Goal: Check status

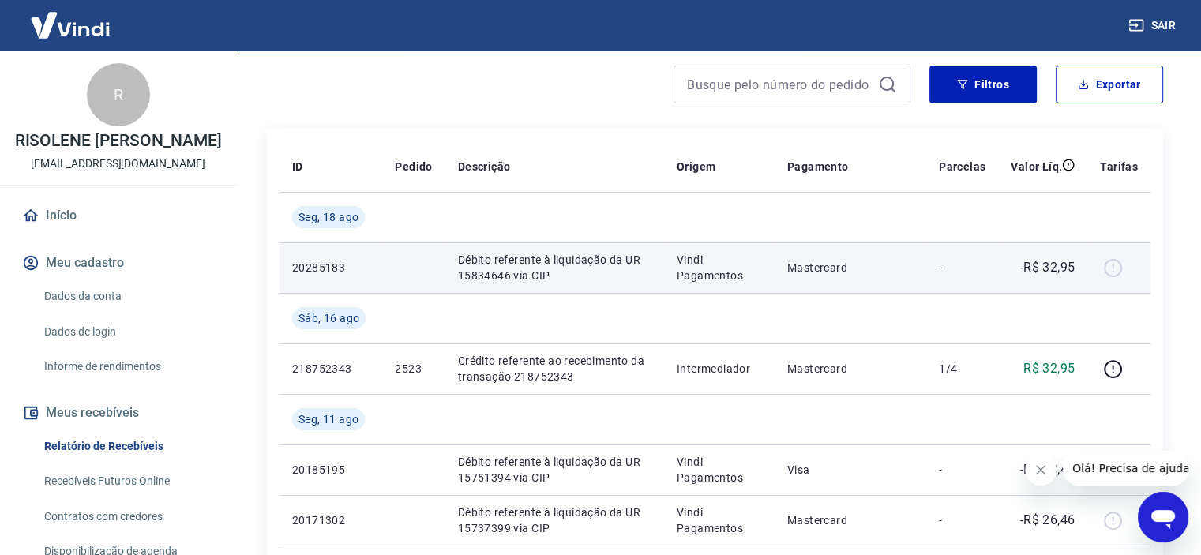
scroll to position [237, 0]
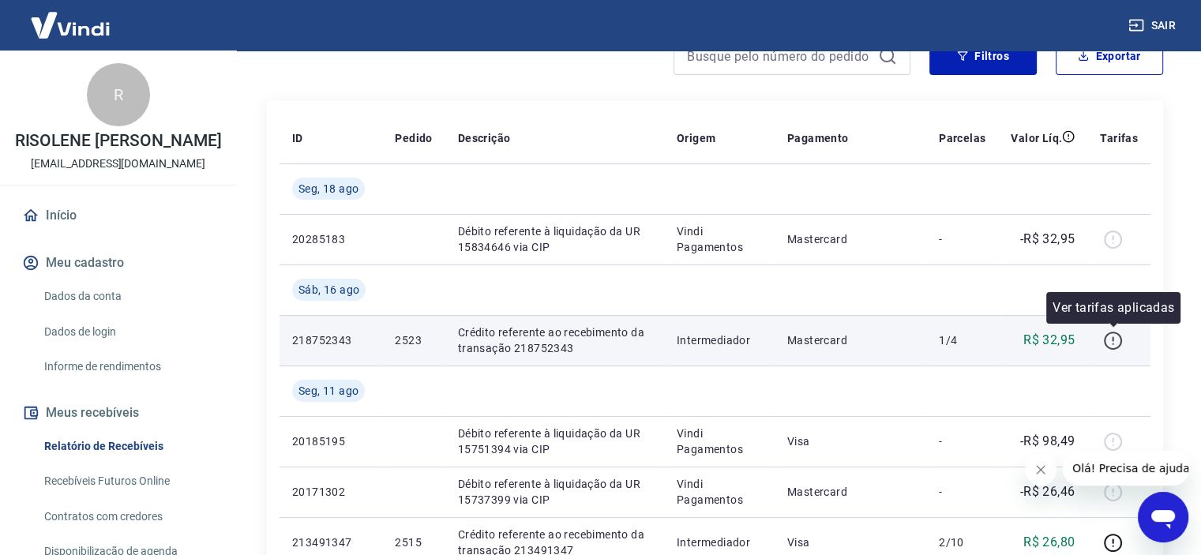
click at [1110, 339] on icon "button" at bounding box center [1113, 341] width 20 height 20
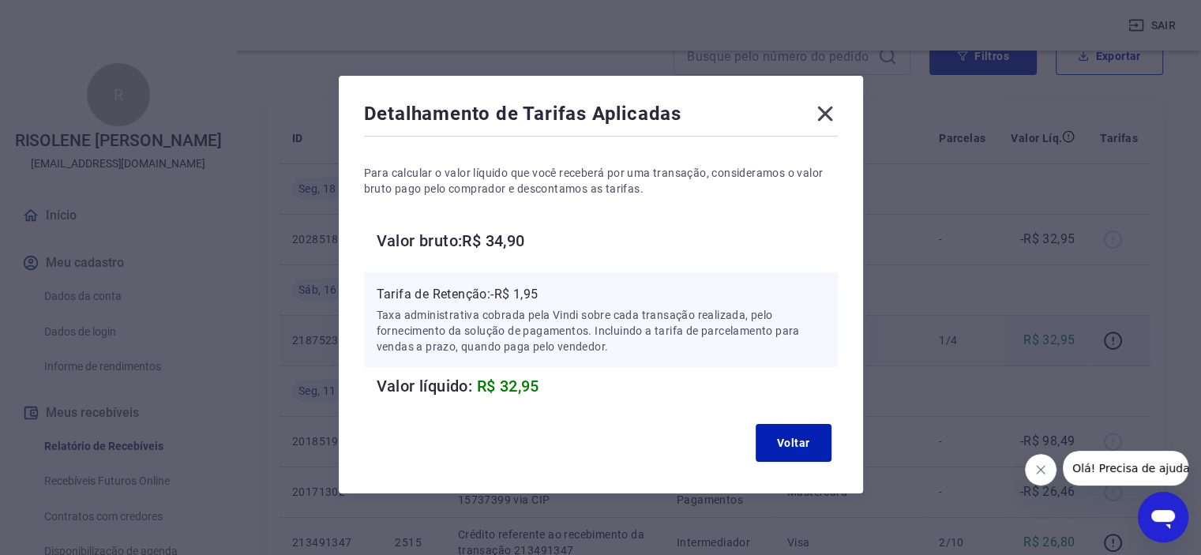
click at [822, 119] on icon at bounding box center [825, 113] width 25 height 25
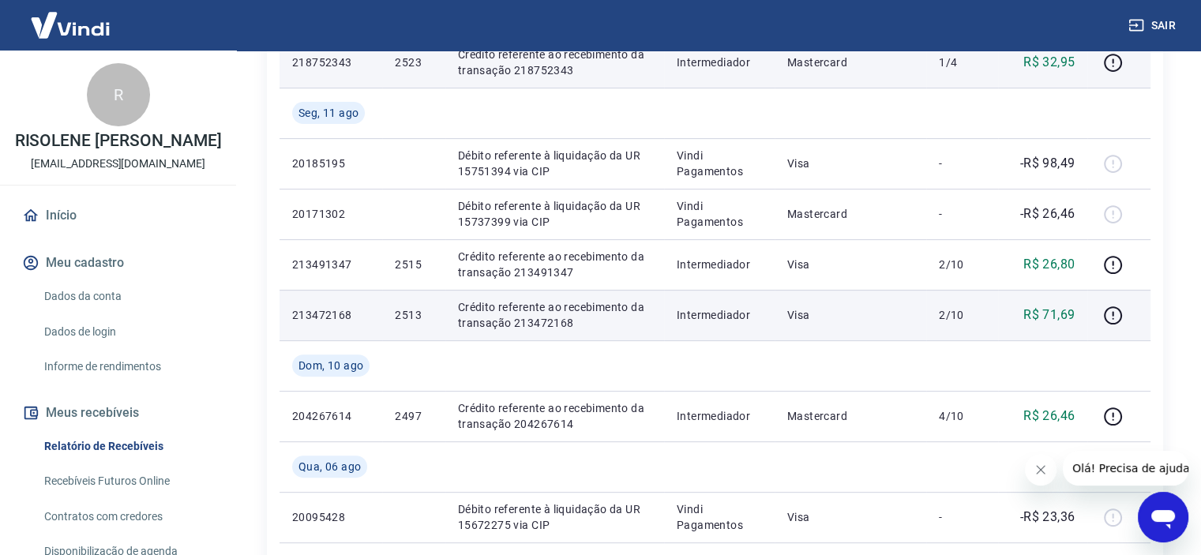
scroll to position [553, 0]
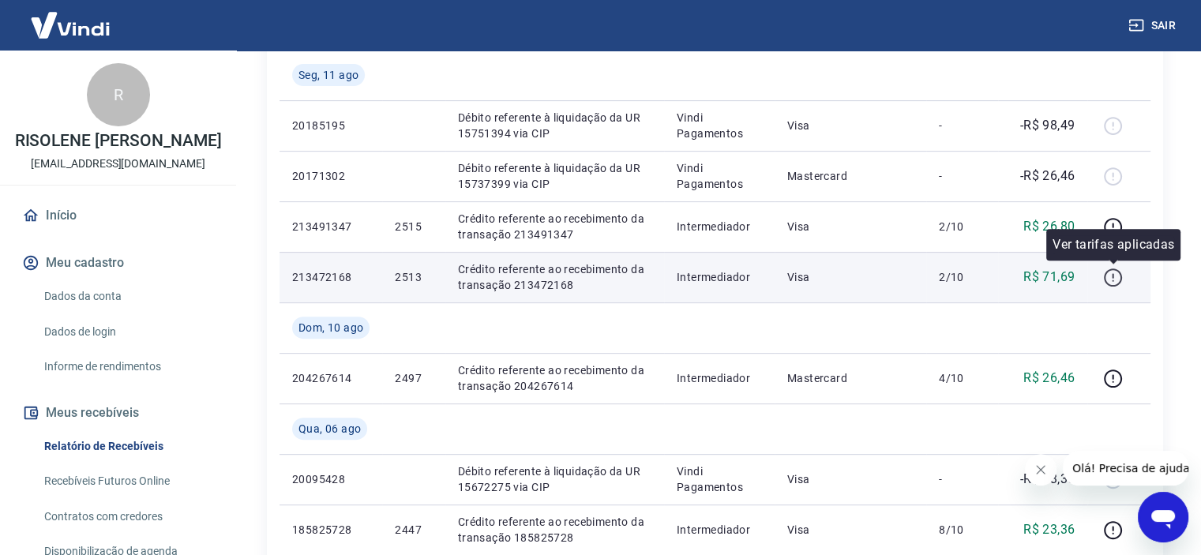
click at [1112, 274] on icon "button" at bounding box center [1113, 278] width 20 height 20
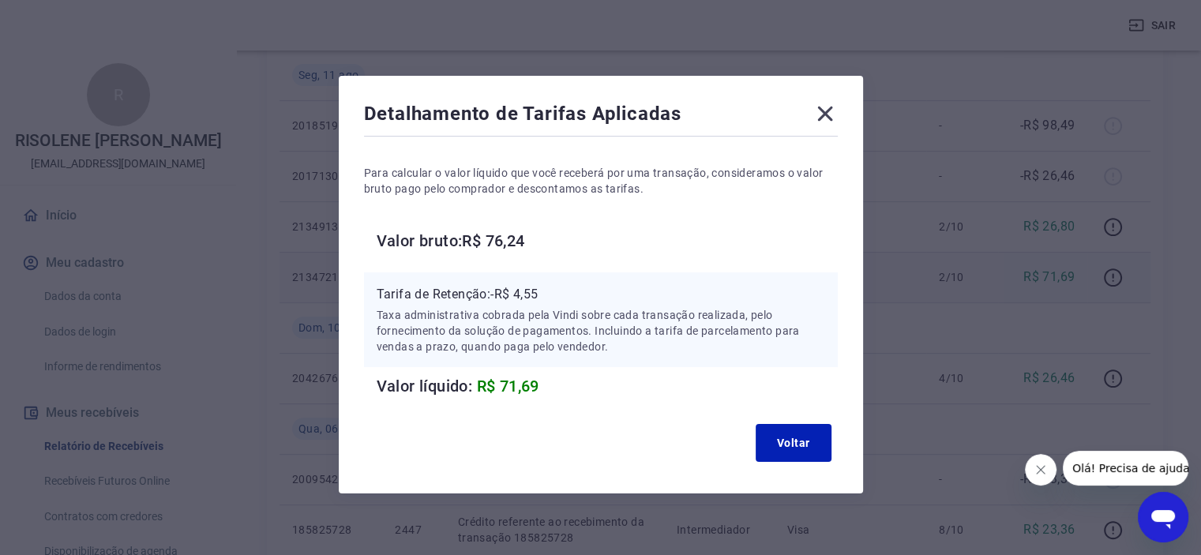
click at [823, 104] on icon at bounding box center [825, 113] width 25 height 25
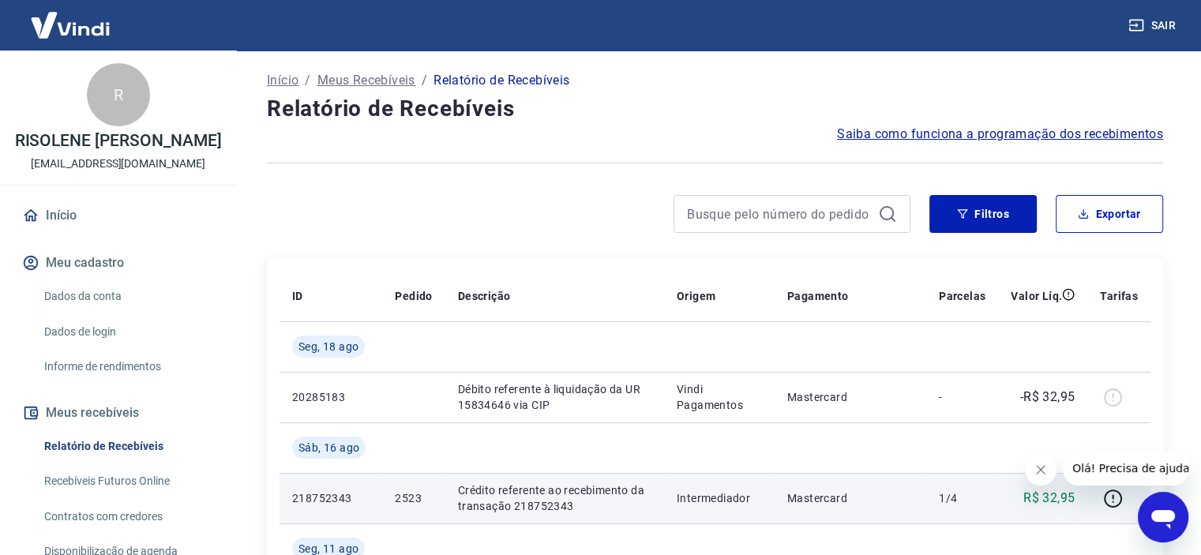
scroll to position [0, 0]
